Goal: Find specific page/section: Find specific page/section

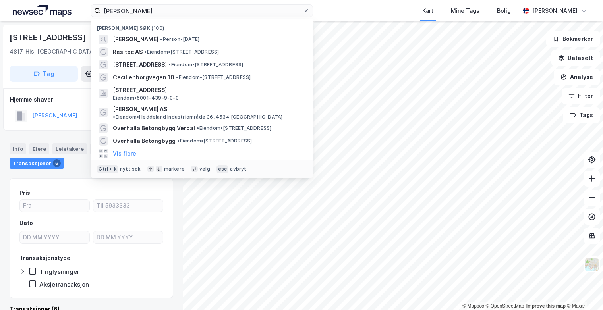
click at [51, 7] on div "[PERSON_NAME] søk (100) [PERSON_NAME] • [DATE] Resitec AS • Eiendom • [STREET_A…" at bounding box center [301, 10] width 603 height 21
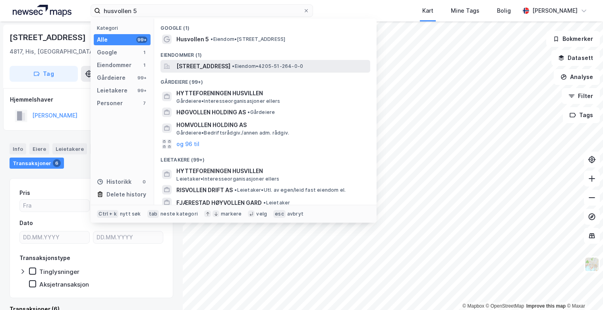
type input "husvollen 5"
click at [231, 68] on span "[STREET_ADDRESS]" at bounding box center [203, 67] width 54 height 10
